Goal: Transaction & Acquisition: Obtain resource

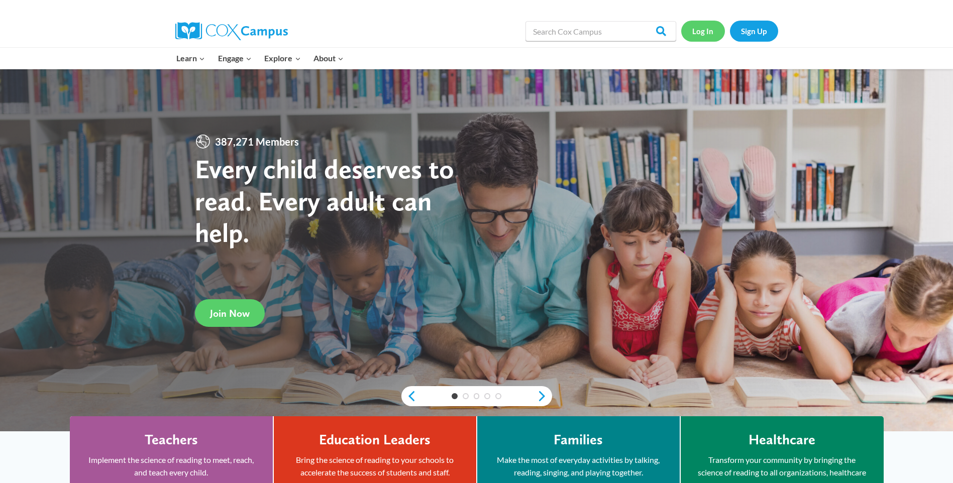
click at [708, 32] on link "Log In" at bounding box center [703, 31] width 44 height 21
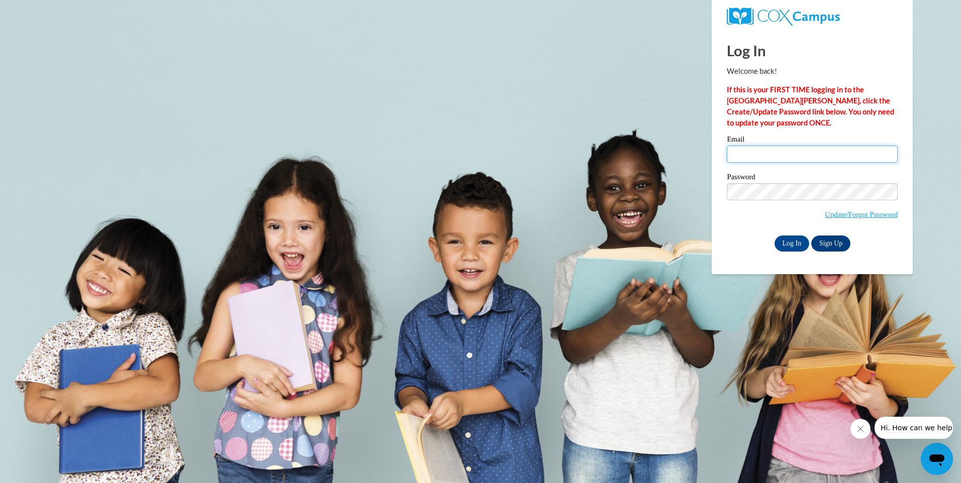
click at [757, 161] on input "Email" at bounding box center [812, 154] width 171 height 17
type input "Caraysky@yahoo.com"
click at [792, 245] on input "Log In" at bounding box center [791, 244] width 35 height 16
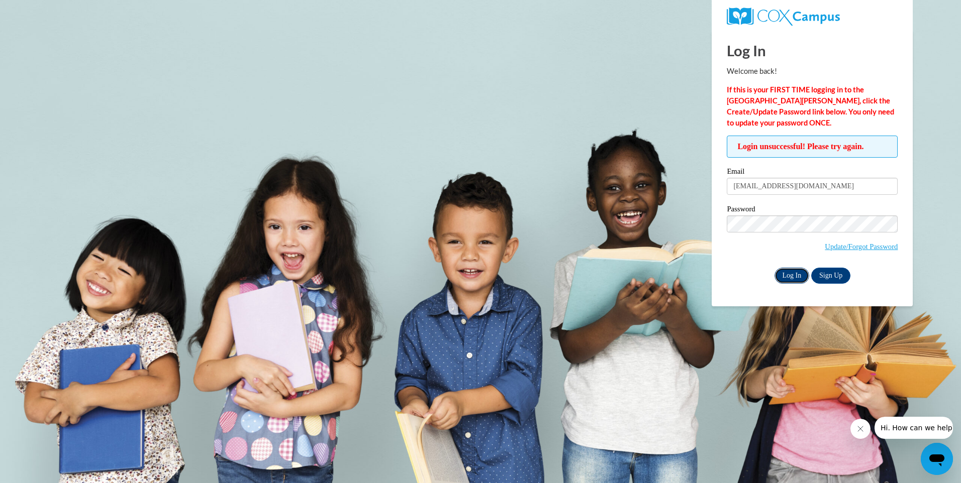
click at [804, 276] on input "Log In" at bounding box center [791, 276] width 35 height 16
click at [787, 273] on input "Log In" at bounding box center [791, 276] width 35 height 16
drag, startPoint x: 805, startPoint y: 189, endPoint x: 613, endPoint y: 213, distance: 193.3
click at [613, 213] on body "Log In Welcome back! If this is your FIRST TIME logging in to the NEW Cox Campu…" at bounding box center [480, 241] width 961 height 483
type input "[EMAIL_ADDRESS][DOMAIN_NAME]"
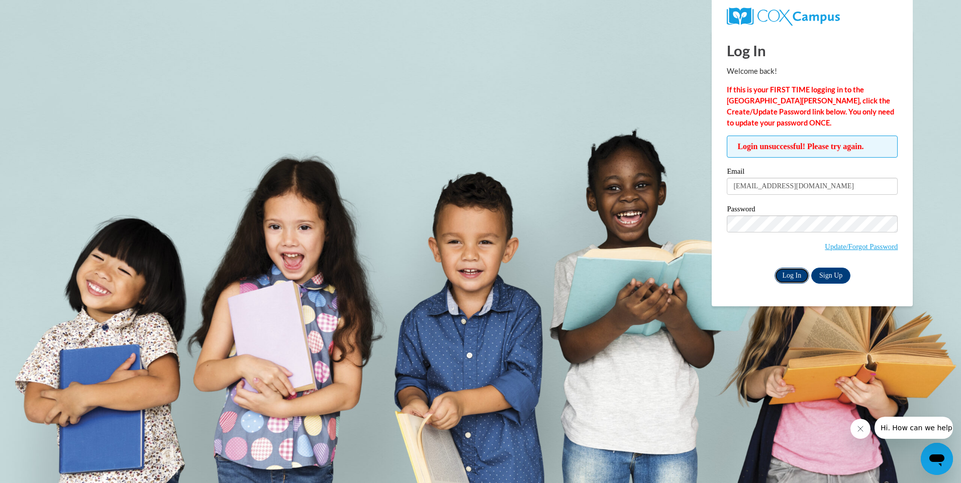
click at [787, 274] on input "Log In" at bounding box center [791, 276] width 35 height 16
click at [788, 273] on input "Log In" at bounding box center [791, 276] width 35 height 16
click at [788, 279] on input "Log In" at bounding box center [791, 276] width 35 height 16
click at [795, 278] on input "Log In" at bounding box center [791, 276] width 35 height 16
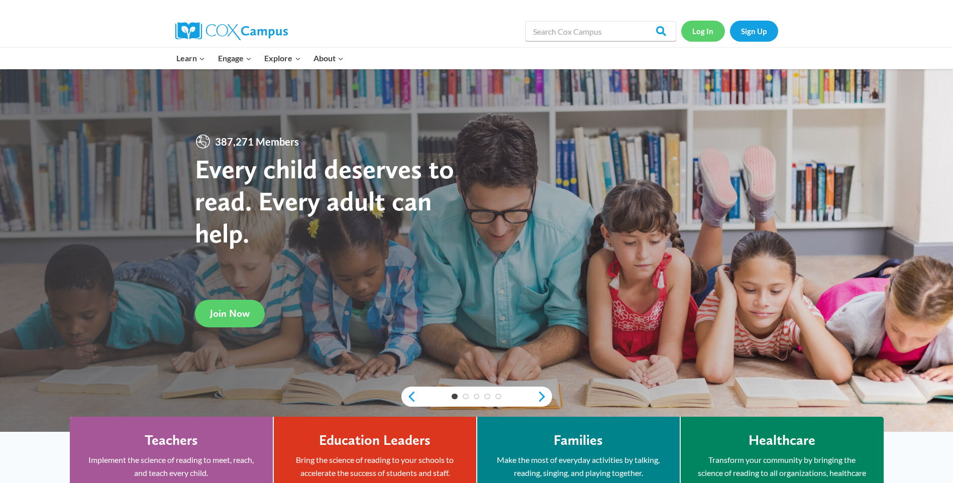
click at [714, 33] on link "Log In" at bounding box center [703, 31] width 44 height 21
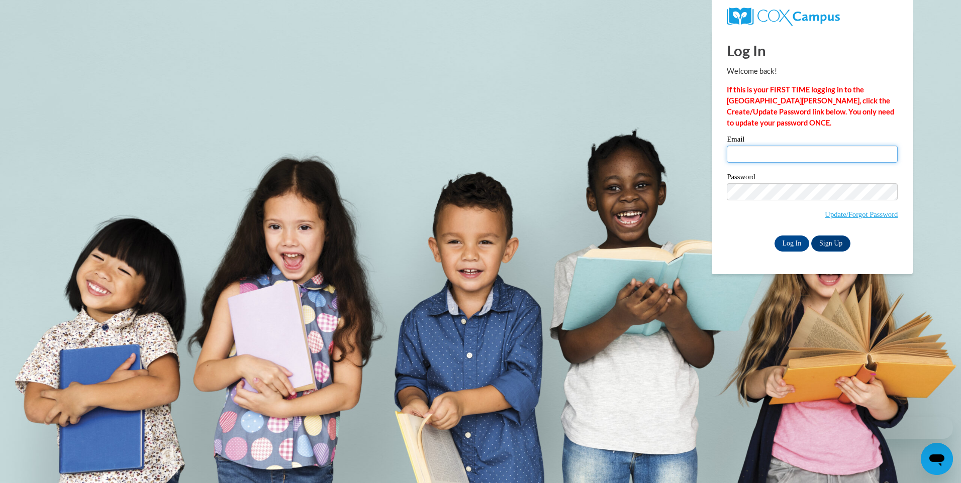
click at [754, 158] on input "Email" at bounding box center [812, 154] width 171 height 17
type input "[EMAIL_ADDRESS][DOMAIN_NAME]"
click at [796, 241] on input "Log In" at bounding box center [791, 244] width 35 height 16
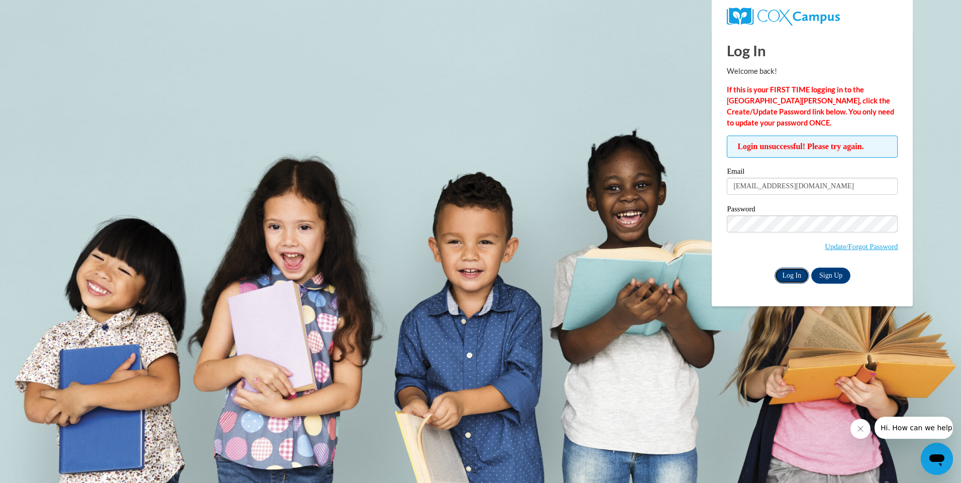
click at [794, 280] on input "Log In" at bounding box center [791, 276] width 35 height 16
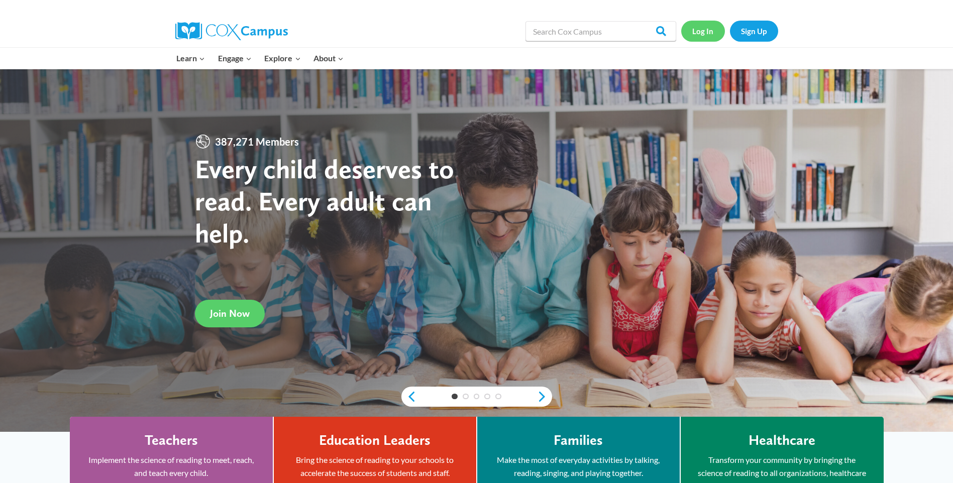
click at [708, 35] on link "Log In" at bounding box center [703, 31] width 44 height 21
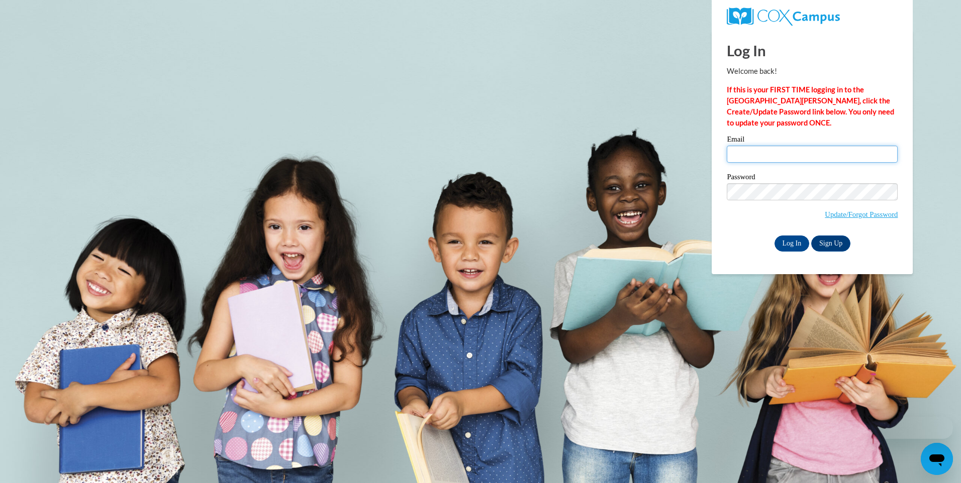
click at [736, 162] on input "Email" at bounding box center [812, 154] width 171 height 17
type input "[EMAIL_ADDRESS][DOMAIN_NAME]"
click at [794, 244] on input "Log In" at bounding box center [791, 244] width 35 height 16
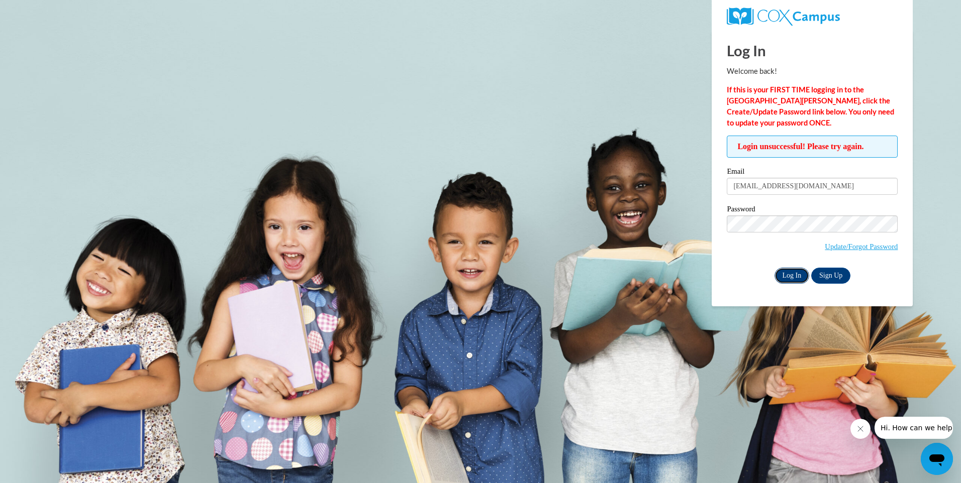
click at [789, 273] on input "Log In" at bounding box center [791, 276] width 35 height 16
click at [831, 277] on link "Sign Up" at bounding box center [830, 276] width 39 height 16
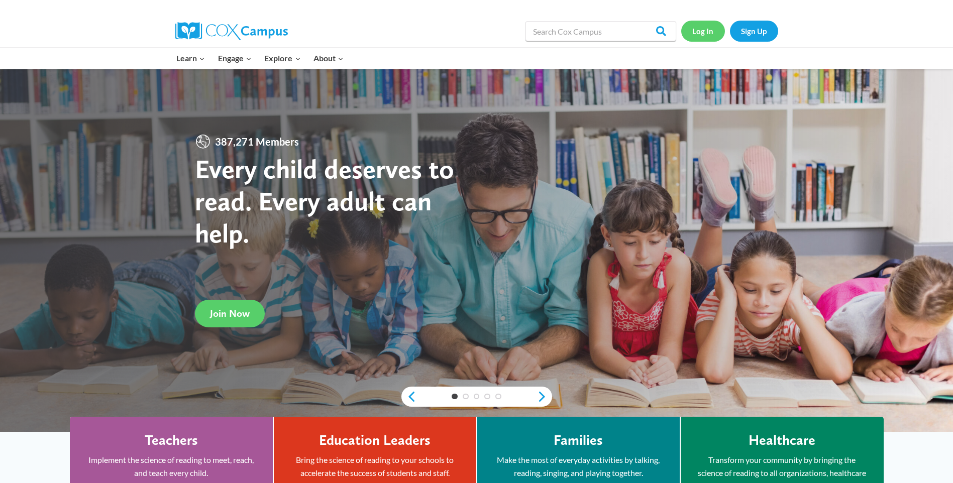
click at [700, 33] on link "Log In" at bounding box center [703, 31] width 44 height 21
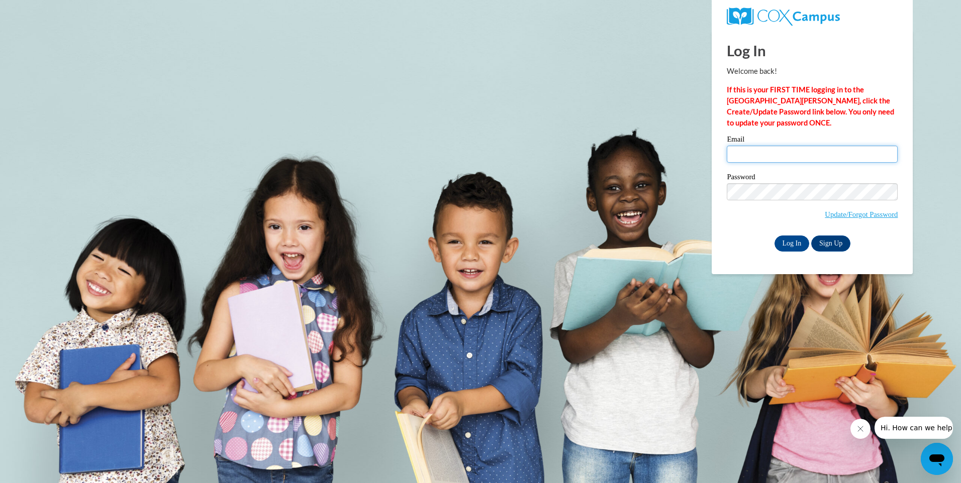
click at [745, 154] on input "Email" at bounding box center [812, 154] width 171 height 17
type input "Mutthc@yahoo.com"
click at [747, 181] on label "Password" at bounding box center [812, 178] width 171 height 10
click at [800, 246] on input "Log In" at bounding box center [791, 244] width 35 height 16
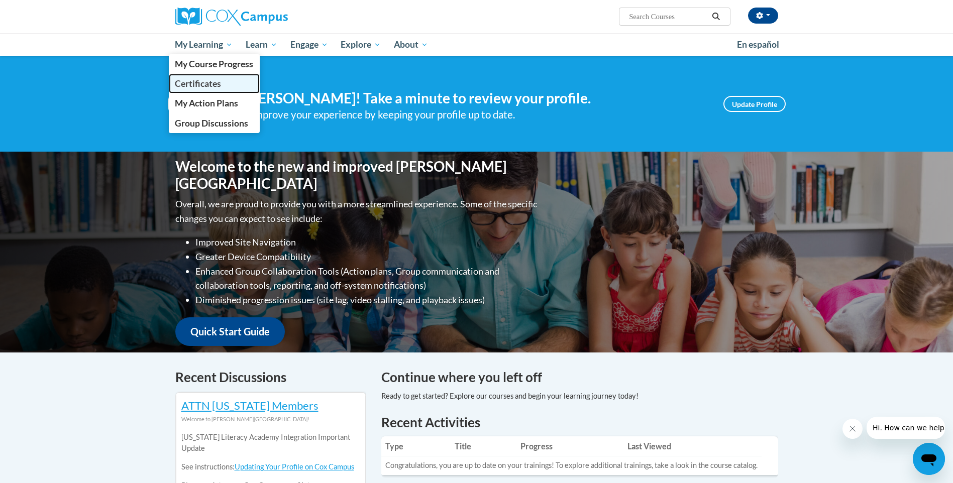
click at [221, 83] on span "Certificates" at bounding box center [198, 83] width 46 height 11
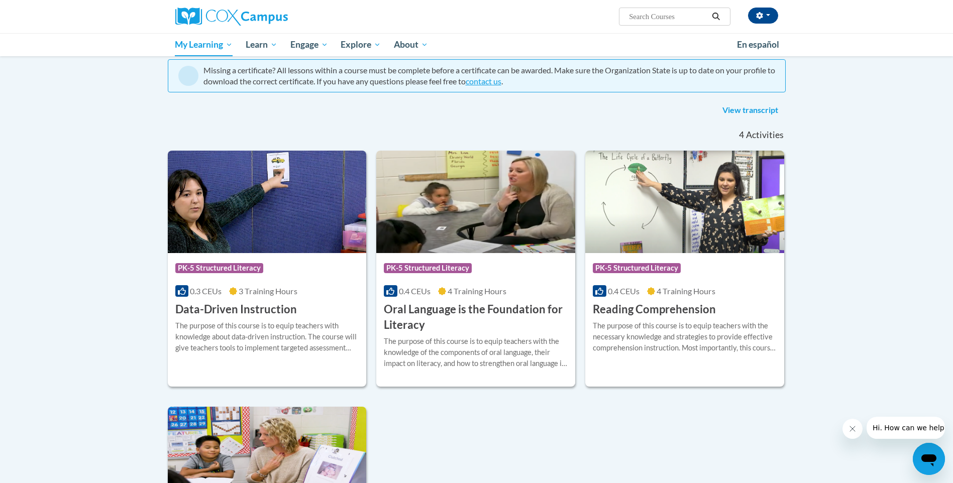
scroll to position [100, 0]
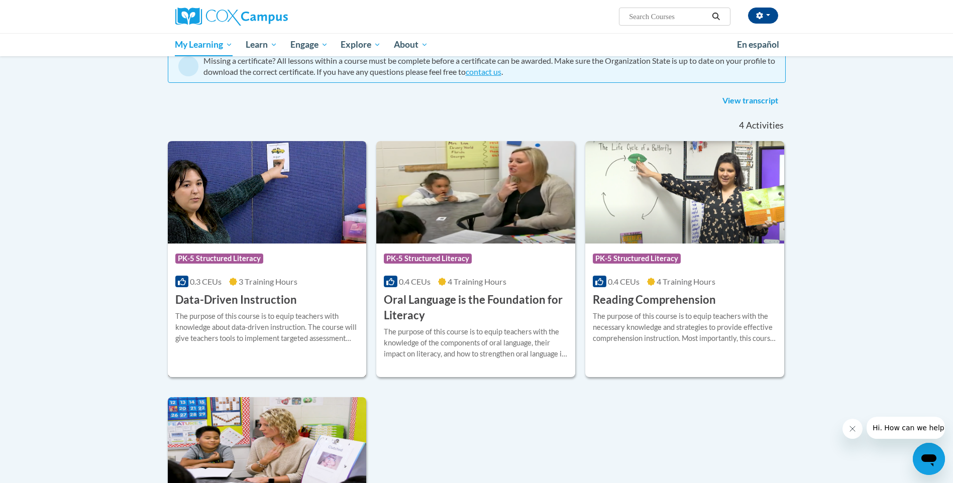
click at [296, 306] on div "Course Category: PK-5 Structured Literacy 0.3 CEUs 3 Training Hours COURSE Data…" at bounding box center [267, 276] width 199 height 64
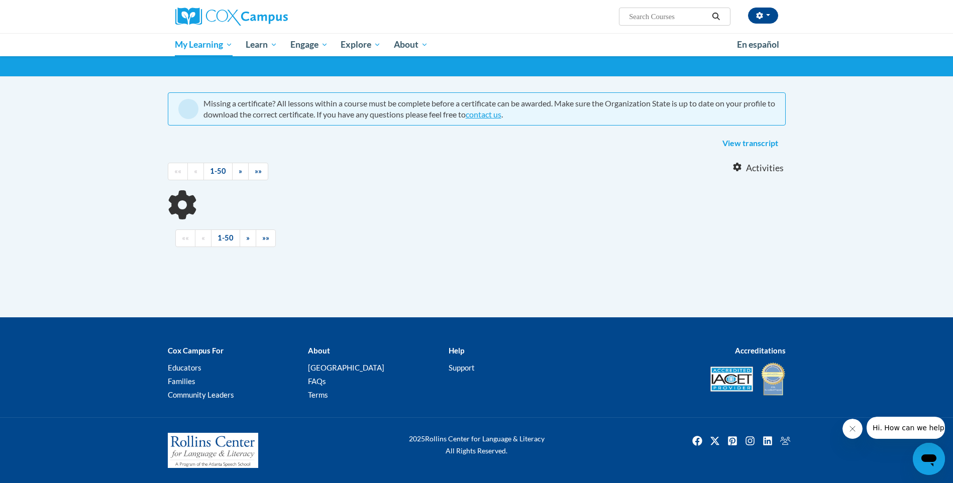
scroll to position [28, 0]
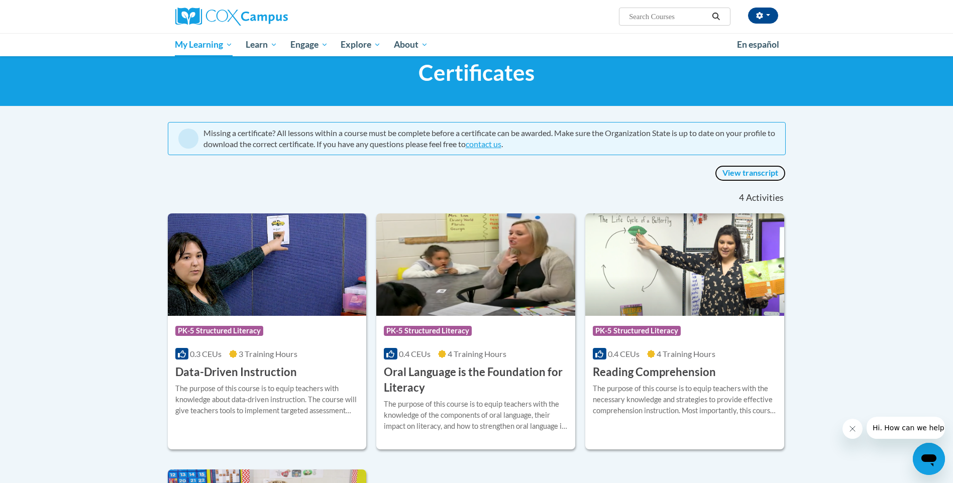
click at [745, 173] on link "View transcript" at bounding box center [750, 173] width 71 height 16
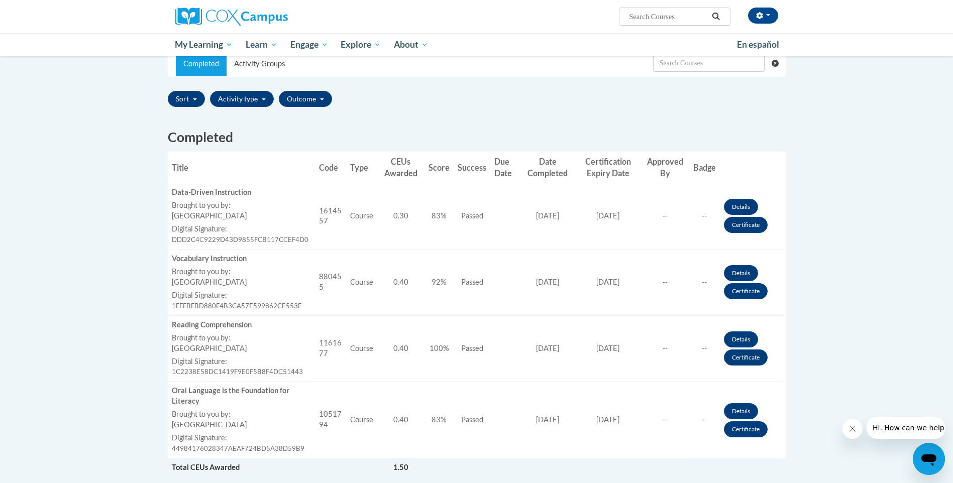
scroll to position [251, 0]
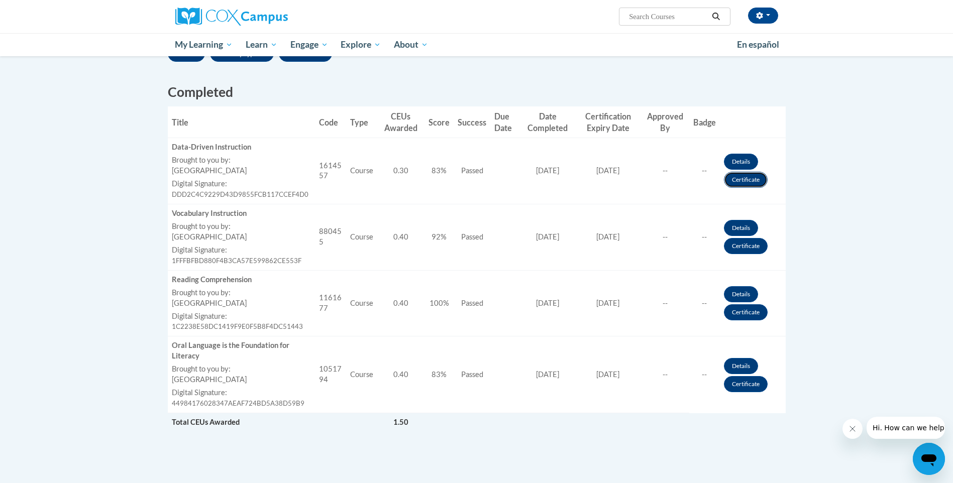
click at [755, 182] on link "Certificate" at bounding box center [746, 180] width 44 height 16
click at [745, 247] on link "Certificate" at bounding box center [746, 246] width 44 height 16
click at [739, 310] on link "Certificate" at bounding box center [746, 312] width 44 height 16
click at [735, 314] on link "Certificate" at bounding box center [746, 312] width 44 height 16
click at [744, 383] on link "Certificate" at bounding box center [746, 384] width 44 height 16
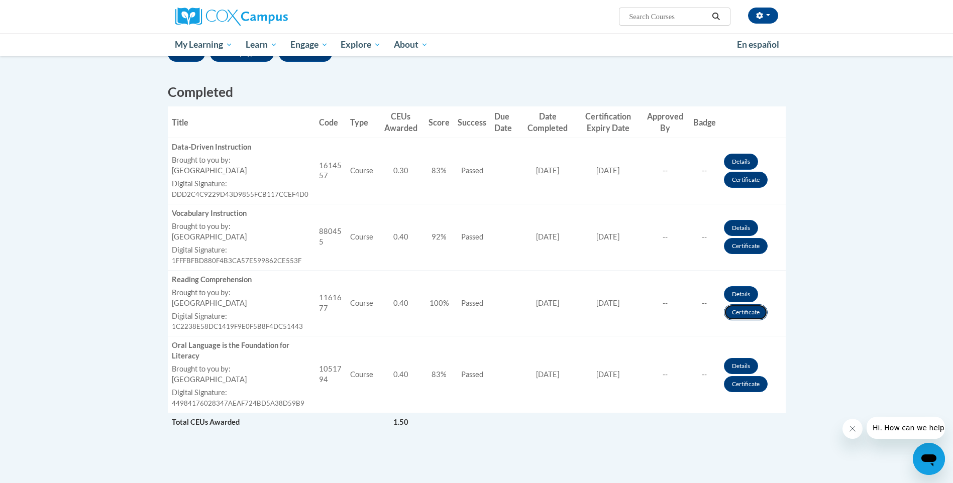
click at [738, 311] on link "Certificate" at bounding box center [746, 312] width 44 height 16
click at [745, 246] on link "Certificate" at bounding box center [746, 246] width 44 height 16
click at [736, 249] on link "Certificate" at bounding box center [746, 246] width 44 height 16
click at [751, 175] on link "Certificate" at bounding box center [746, 180] width 44 height 16
